Goal: Transaction & Acquisition: Purchase product/service

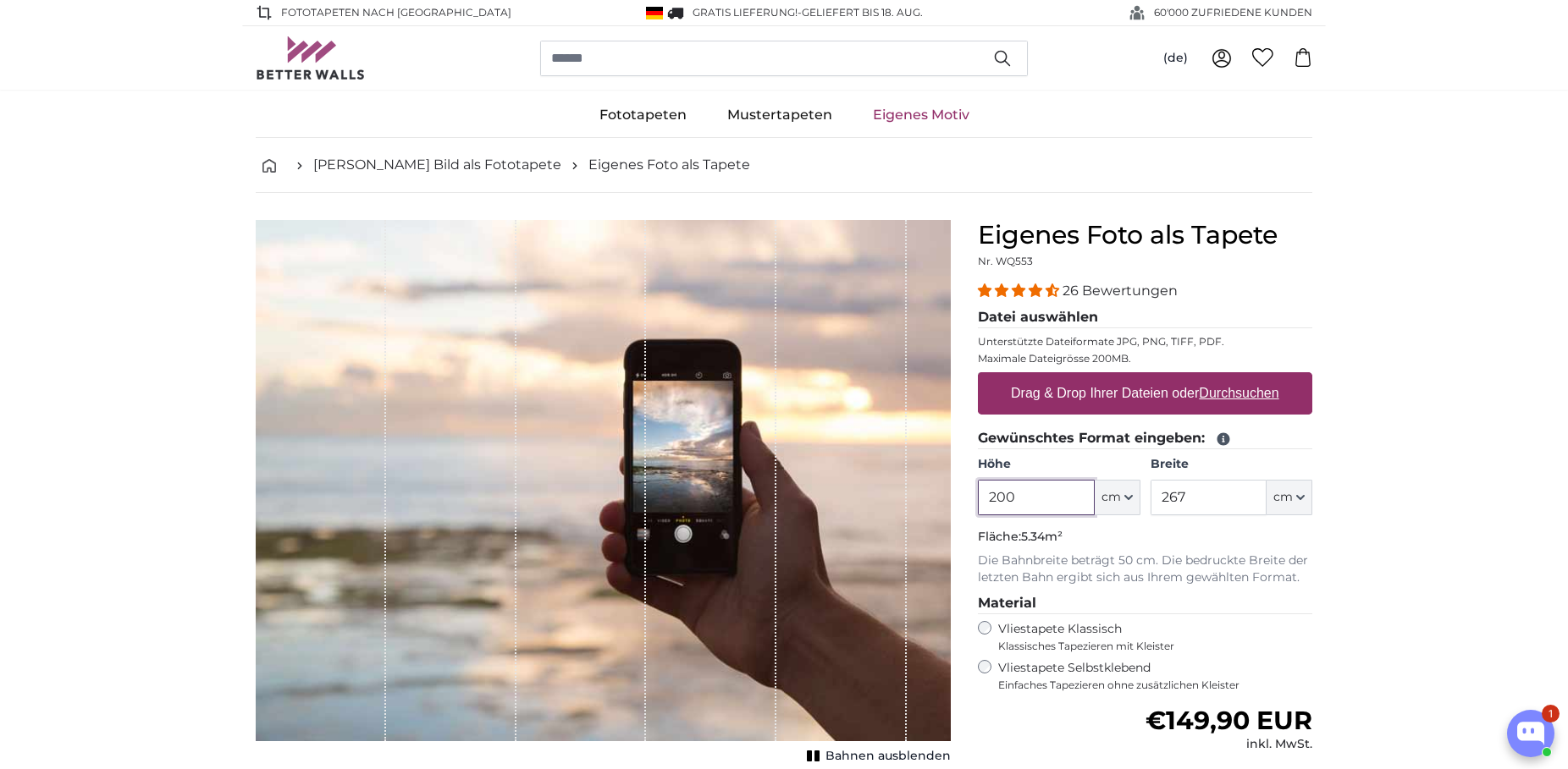
drag, startPoint x: 1052, startPoint y: 496, endPoint x: 915, endPoint y: 496, distance: 137.0
click at [978, 497] on input "200" at bounding box center [1036, 497] width 116 height 36
drag, startPoint x: 1223, startPoint y: 495, endPoint x: 1055, endPoint y: 504, distance: 168.2
click at [1150, 504] on input "267" at bounding box center [1208, 497] width 116 height 36
drag, startPoint x: 1047, startPoint y: 497, endPoint x: 871, endPoint y: 474, distance: 177.5
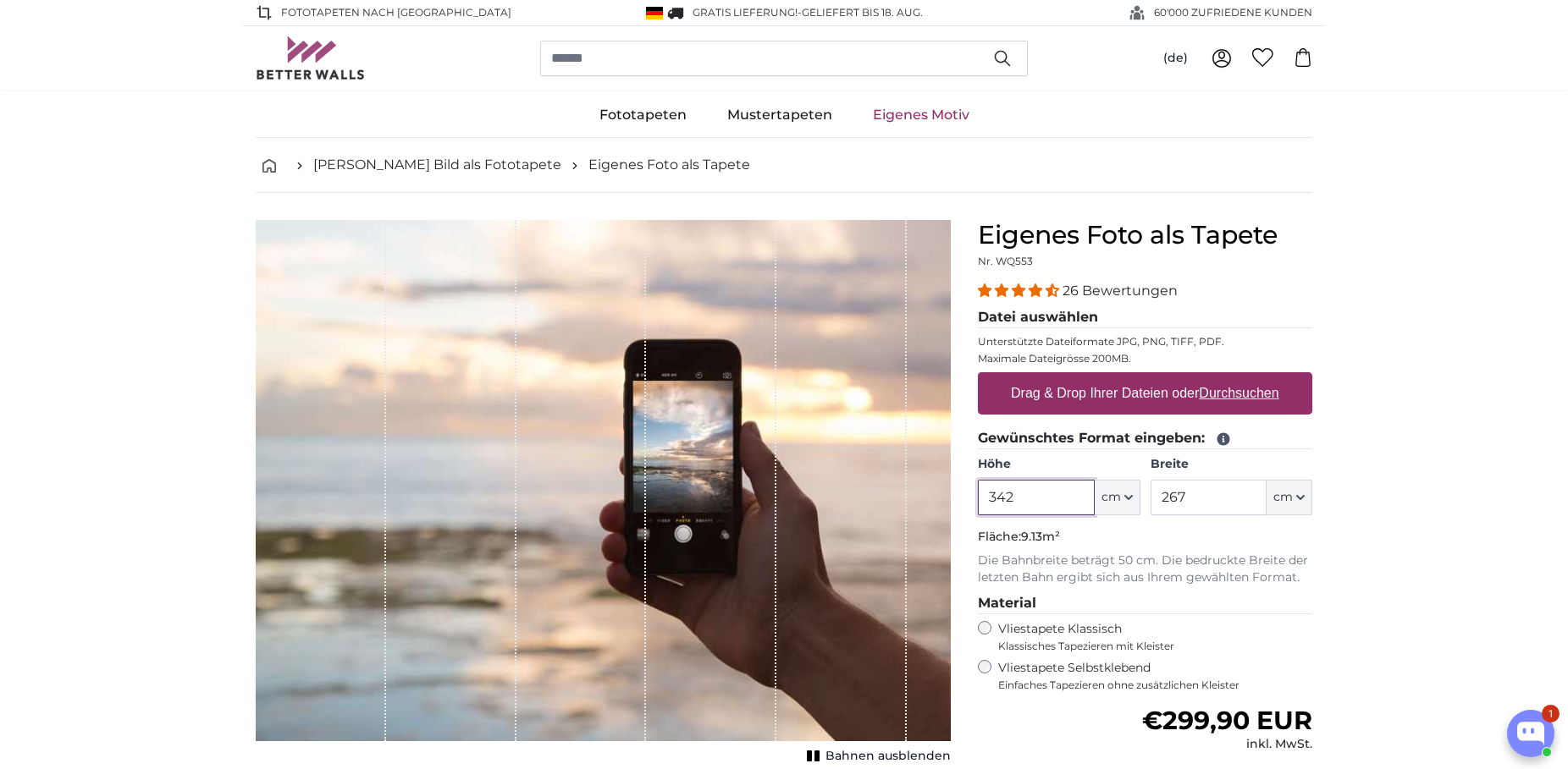
click at [978, 493] on input "342" at bounding box center [1036, 497] width 116 height 36
type input "275"
drag, startPoint x: 1158, startPoint y: 495, endPoint x: 923, endPoint y: 459, distance: 237.7
click at [1150, 482] on input "267" at bounding box center [1208, 497] width 116 height 36
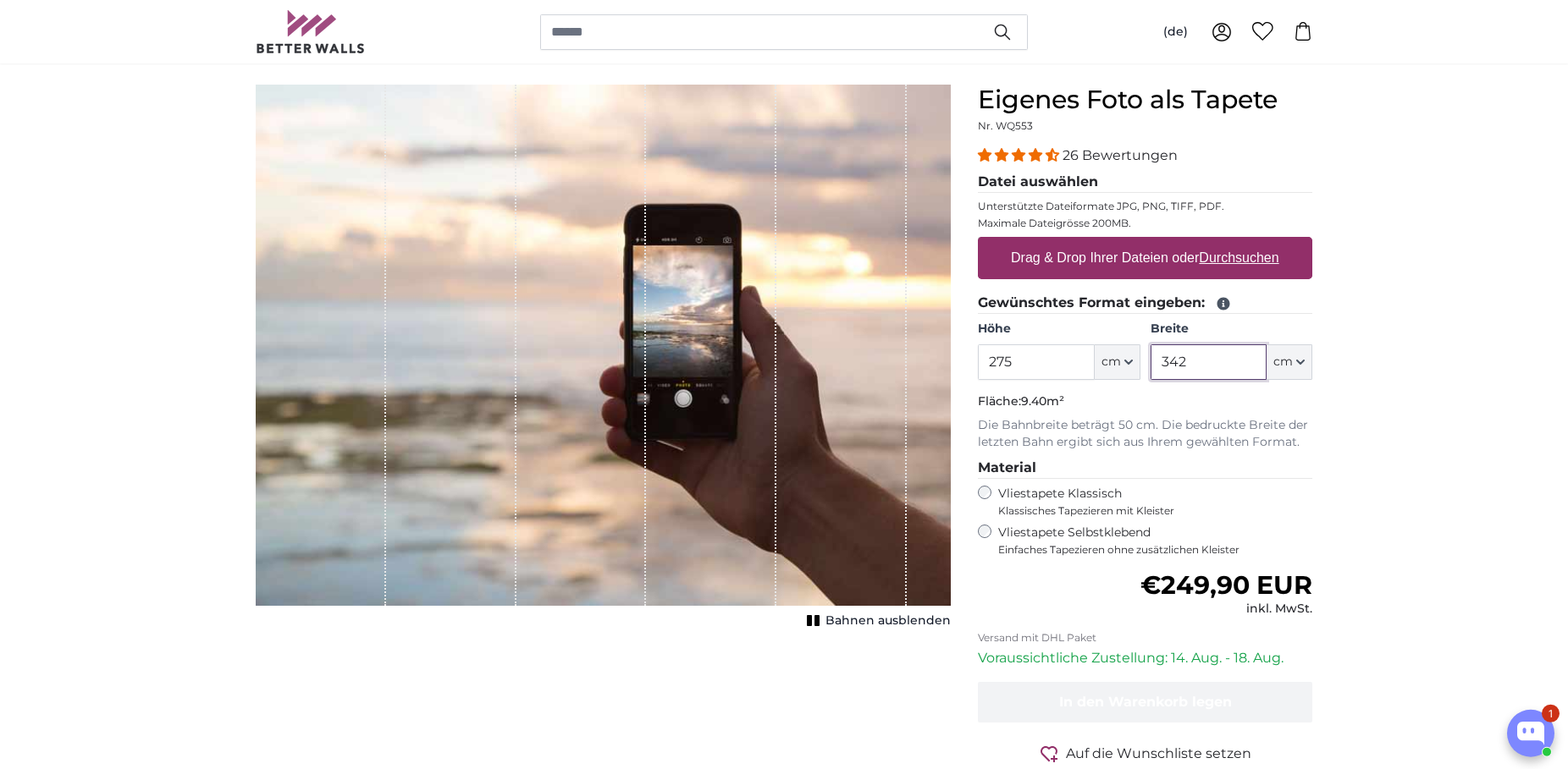
scroll to position [172, 0]
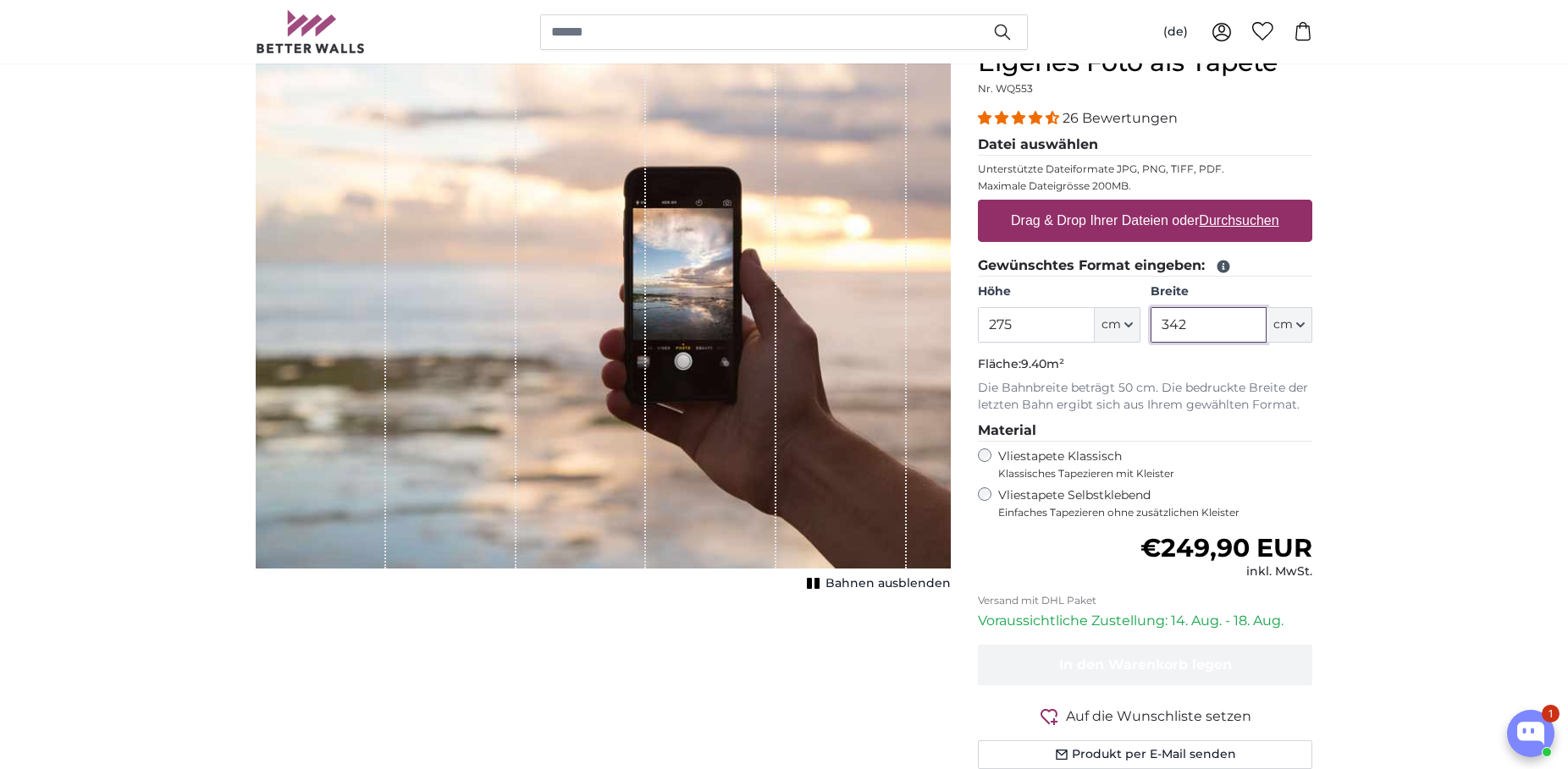
type input "342"
drag, startPoint x: 386, startPoint y: 197, endPoint x: 475, endPoint y: 200, distance: 89.1
click at [475, 200] on div "1 of 1" at bounding box center [603, 307] width 695 height 521
drag, startPoint x: 701, startPoint y: 226, endPoint x: 531, endPoint y: 236, distance: 170.3
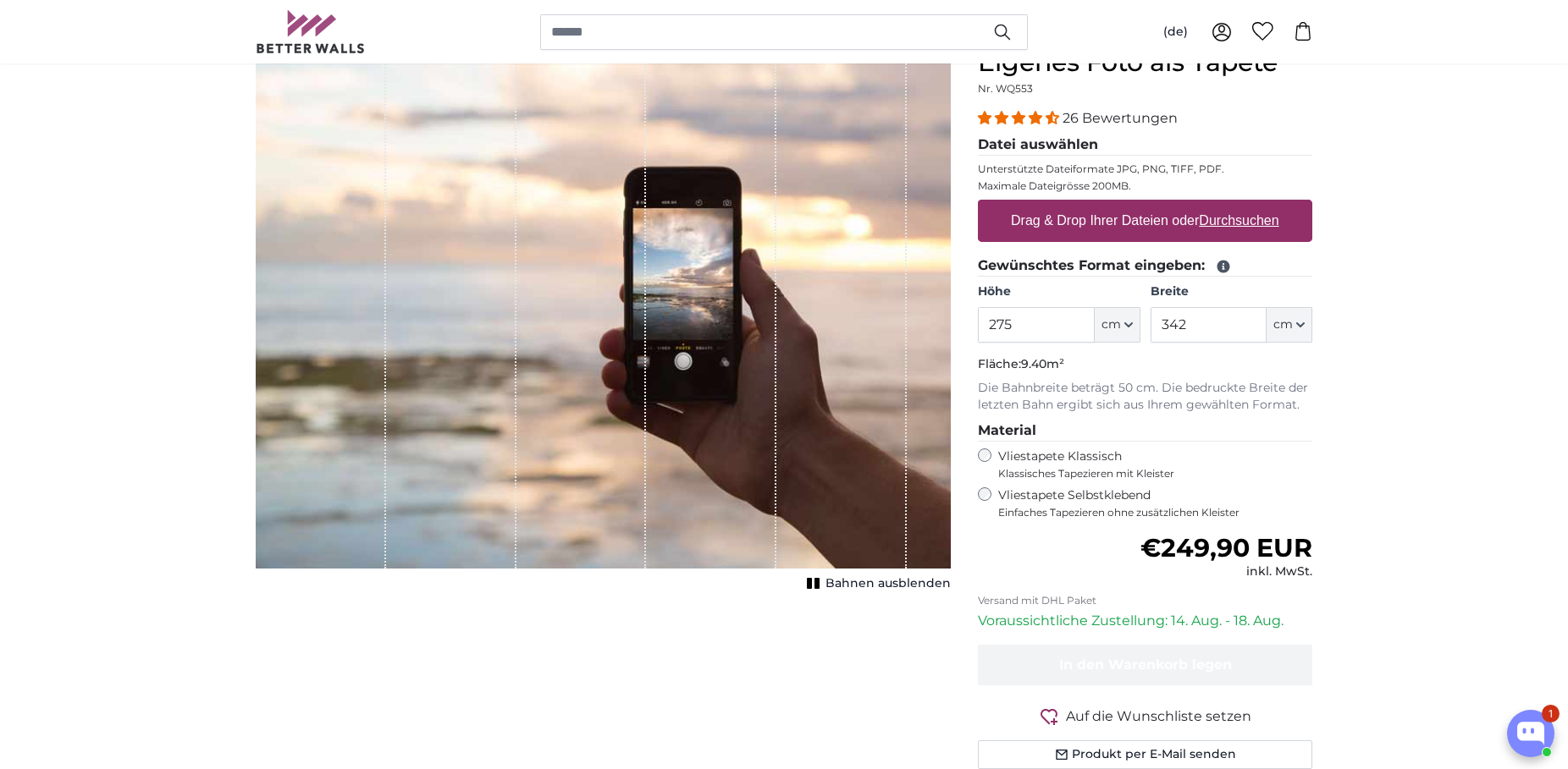
click at [531, 236] on div "1 of 1" at bounding box center [603, 307] width 695 height 521
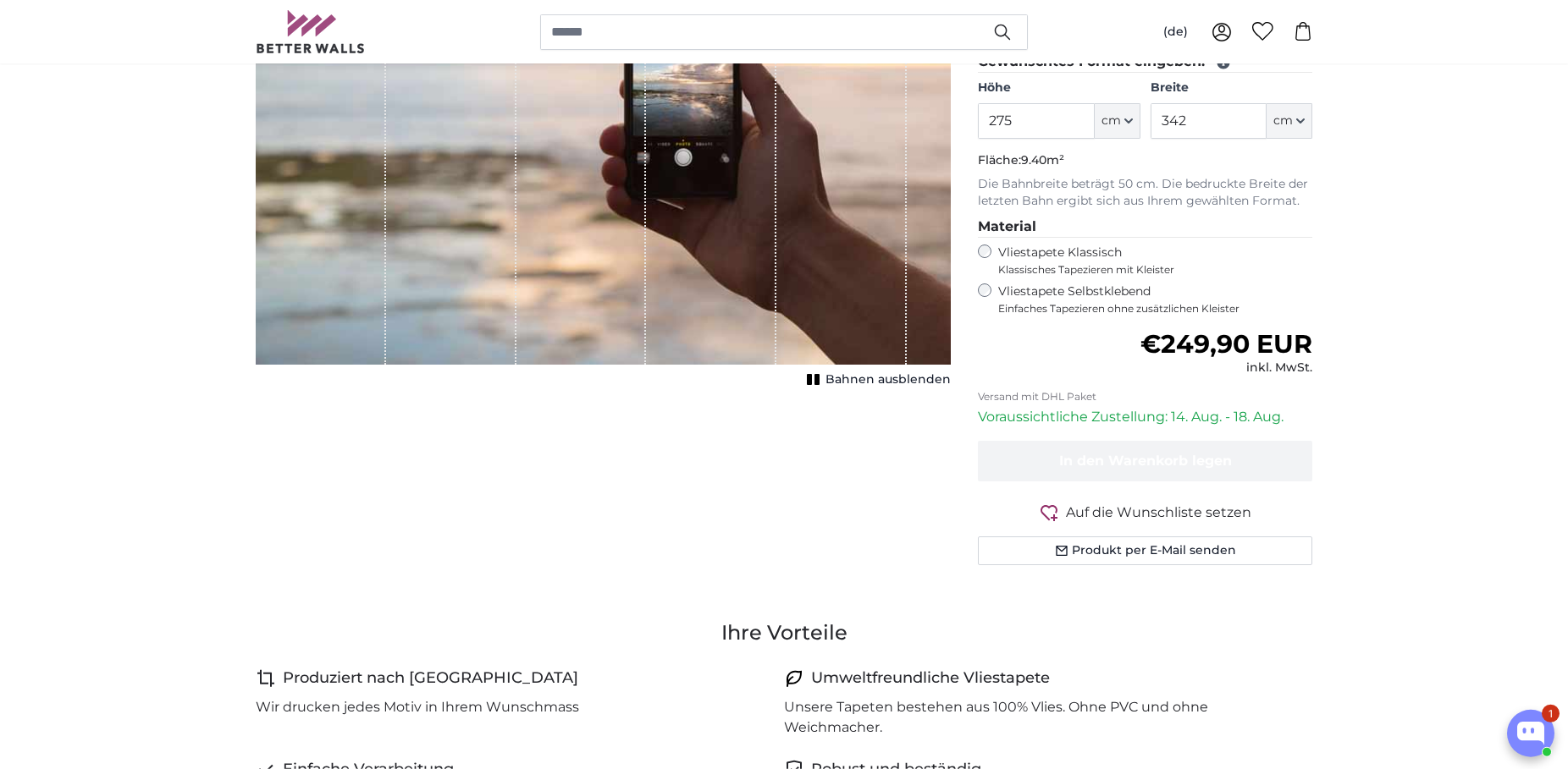
scroll to position [259, 0]
